Goal: Information Seeking & Learning: Compare options

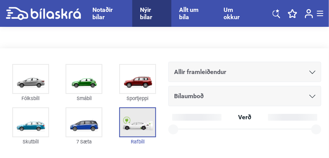
click at [138, 124] on img at bounding box center [137, 122] width 35 height 28
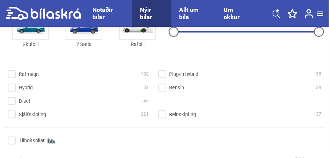
scroll to position [107, 0]
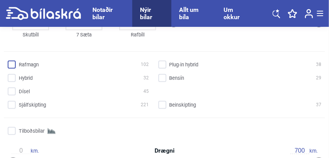
click at [13, 65] on input "Rafmagn 102" at bounding box center [79, 65] width 141 height 8
checkbox input "true"
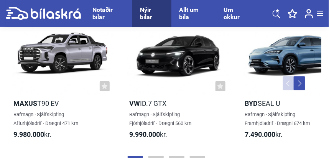
scroll to position [520, 0]
click at [289, 83] on button "Previous" at bounding box center [289, 83] width 12 height 14
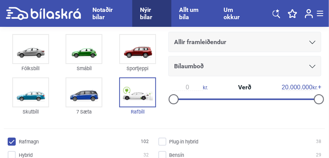
scroll to position [30, 0]
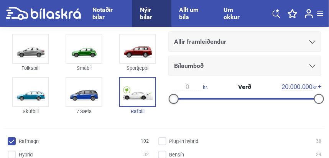
click at [173, 99] on div at bounding box center [174, 99] width 10 height 10
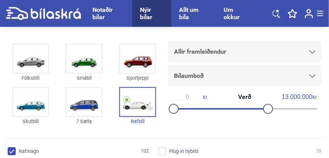
click at [267, 98] on div "0 kr. Verð 13.000.000 kr." at bounding box center [245, 104] width 161 height 28
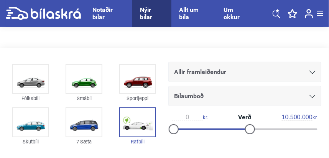
click at [249, 129] on div at bounding box center [210, 130] width 76 height 2
click at [240, 129] on div at bounding box center [206, 130] width 69 height 2
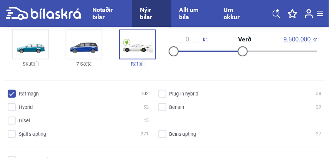
scroll to position [76, 0]
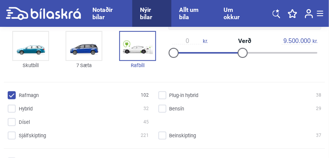
click at [230, 53] on div "0 kr. Verð 9.500.000 kr." at bounding box center [245, 48] width 161 height 28
click at [227, 50] on div "0 kr. Verð 9.500.000 kr." at bounding box center [245, 48] width 161 height 28
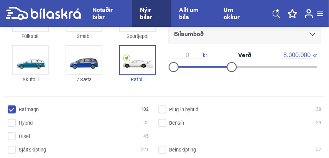
click at [231, 52] on div "0 kr. Verð 8.000.000 kr." at bounding box center [245, 62] width 161 height 28
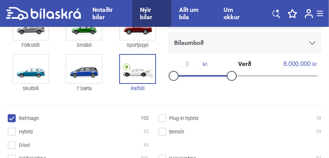
scroll to position [0, 0]
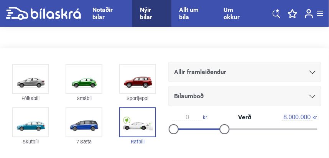
type input "7.000.000"
click at [223, 129] on div at bounding box center [197, 130] width 51 height 2
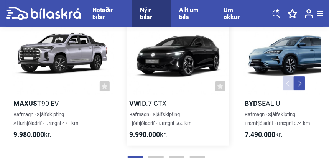
scroll to position [551, 0]
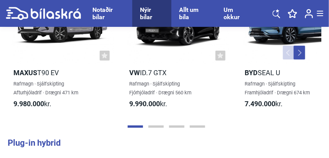
click at [300, 53] on button "Next" at bounding box center [300, 53] width 12 height 14
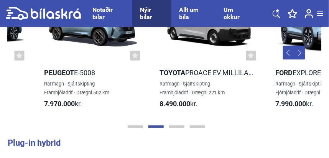
scroll to position [0, 324]
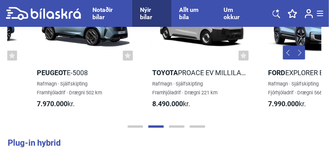
click at [289, 53] on button "Previous" at bounding box center [289, 53] width 12 height 14
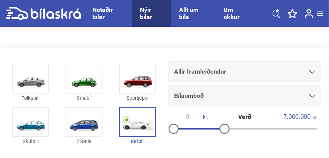
scroll to position [0, 0]
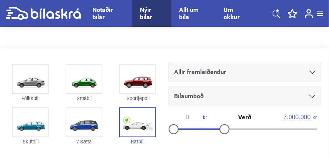
click at [150, 15] on div "Nýir bílar" at bounding box center [152, 13] width 24 height 15
checkbox input "false"
type input "20.000.000"
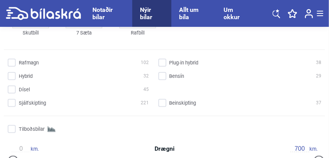
scroll to position [122, 0]
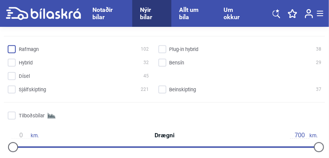
click at [13, 49] on input "Rafmagn 102" at bounding box center [79, 50] width 141 height 8
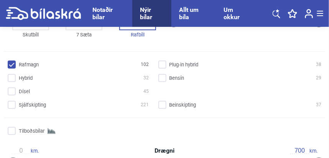
click at [144, 64] on input "Rafmagn 102" at bounding box center [79, 65] width 141 height 8
checkbox input "false"
